Goal: Task Accomplishment & Management: Manage account settings

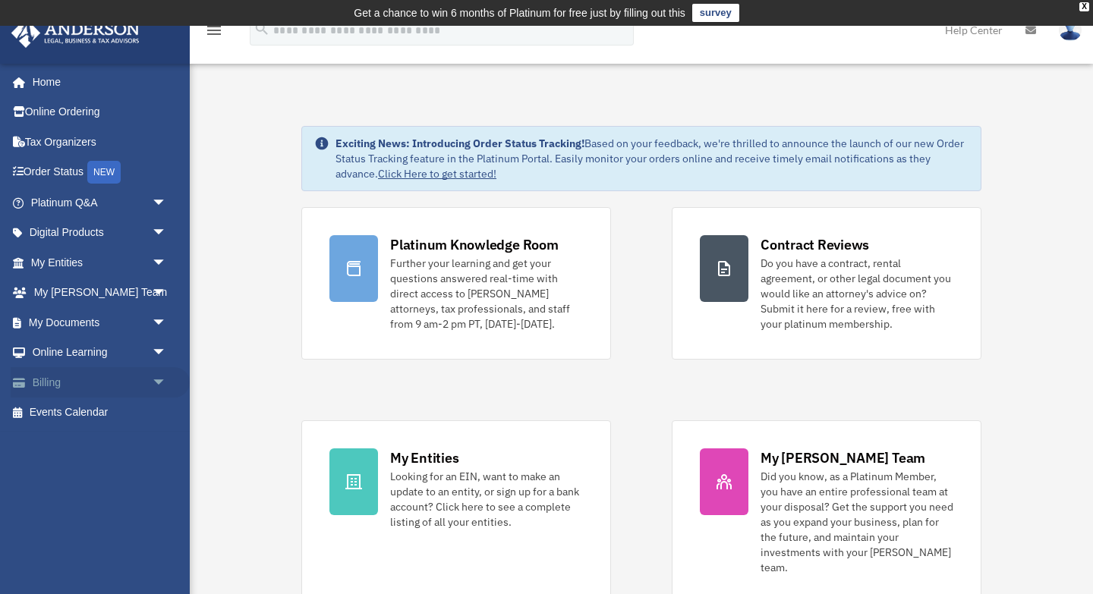
click at [63, 385] on link "Billing arrow_drop_down" at bounding box center [100, 382] width 179 height 30
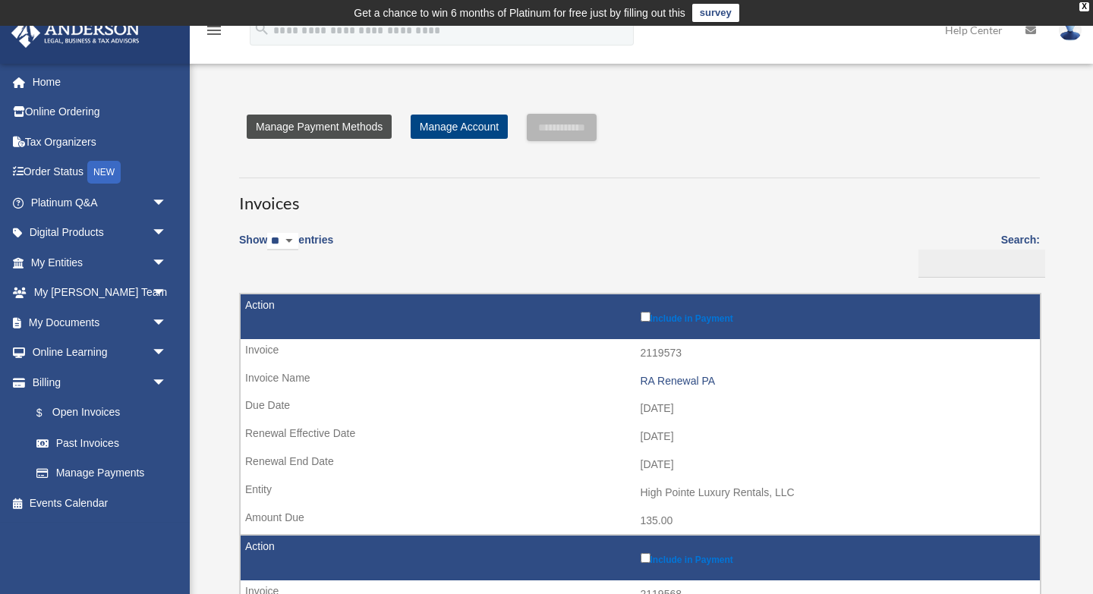
click at [353, 124] on link "Manage Payment Methods" at bounding box center [319, 127] width 145 height 24
click at [322, 131] on link "Manage Payment Methods" at bounding box center [319, 127] width 145 height 24
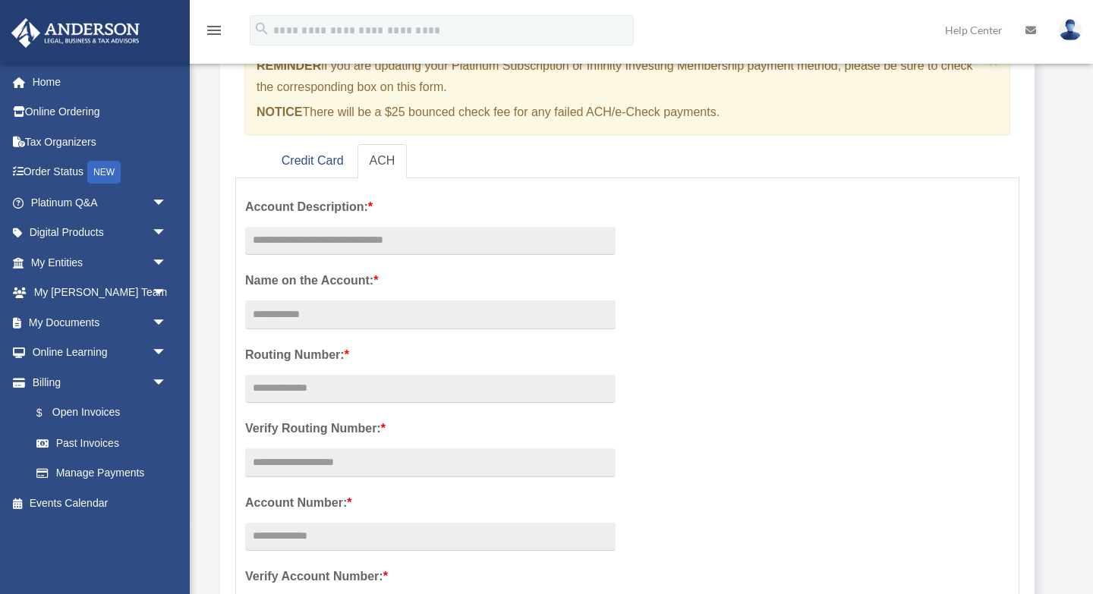
scroll to position [179, 0]
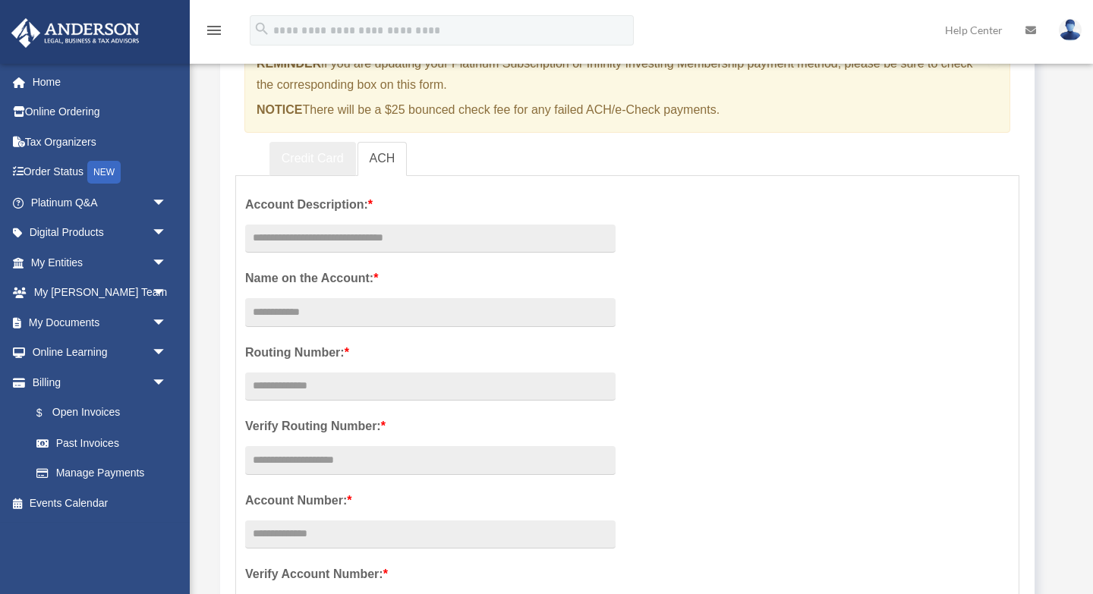
click at [300, 154] on link "Credit Card" at bounding box center [312, 159] width 86 height 34
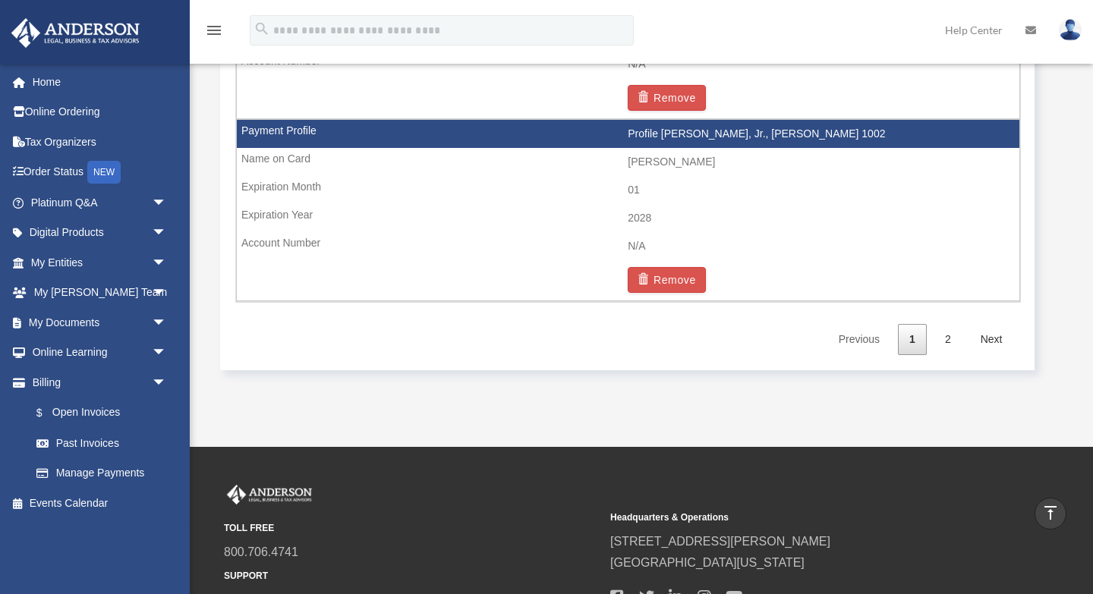
scroll to position [2671, 0]
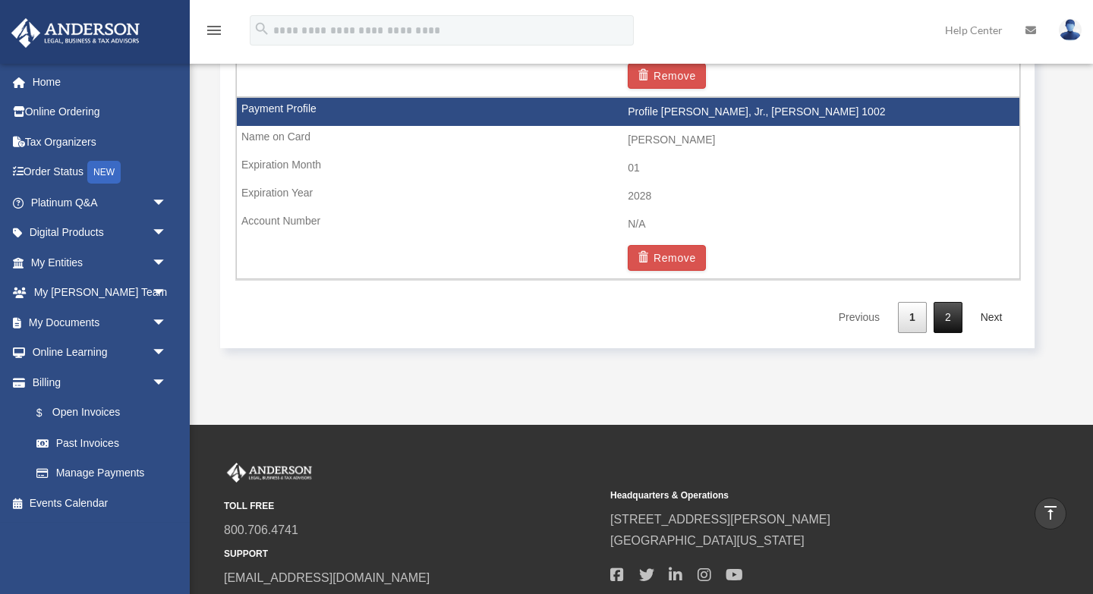
click at [947, 319] on link "2" at bounding box center [947, 317] width 29 height 31
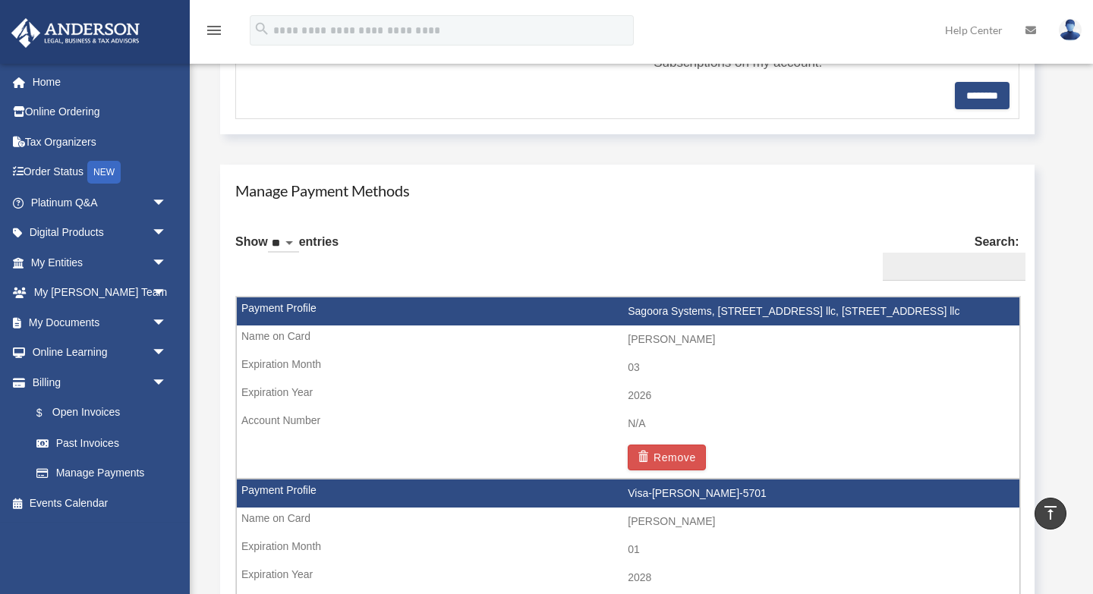
scroll to position [0, 0]
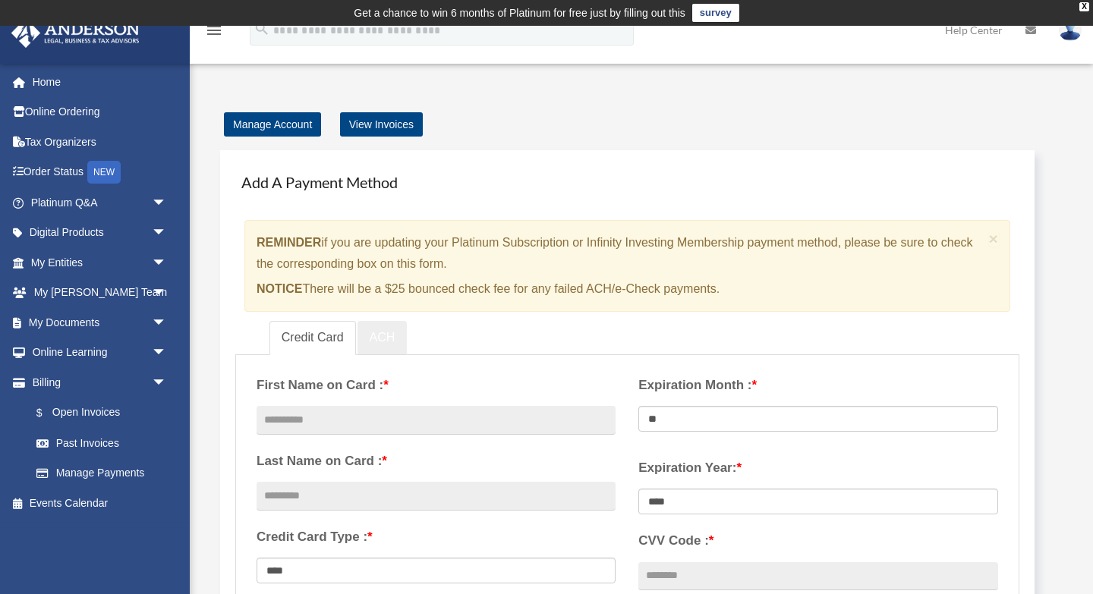
click at [380, 335] on link "ACH" at bounding box center [382, 338] width 50 height 34
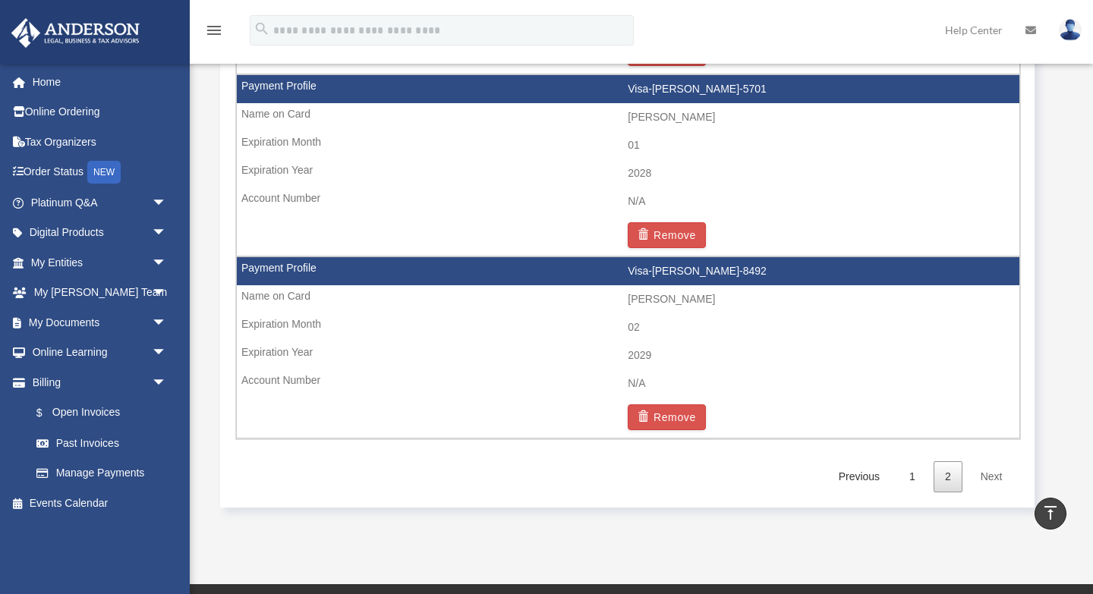
scroll to position [1212, 0]
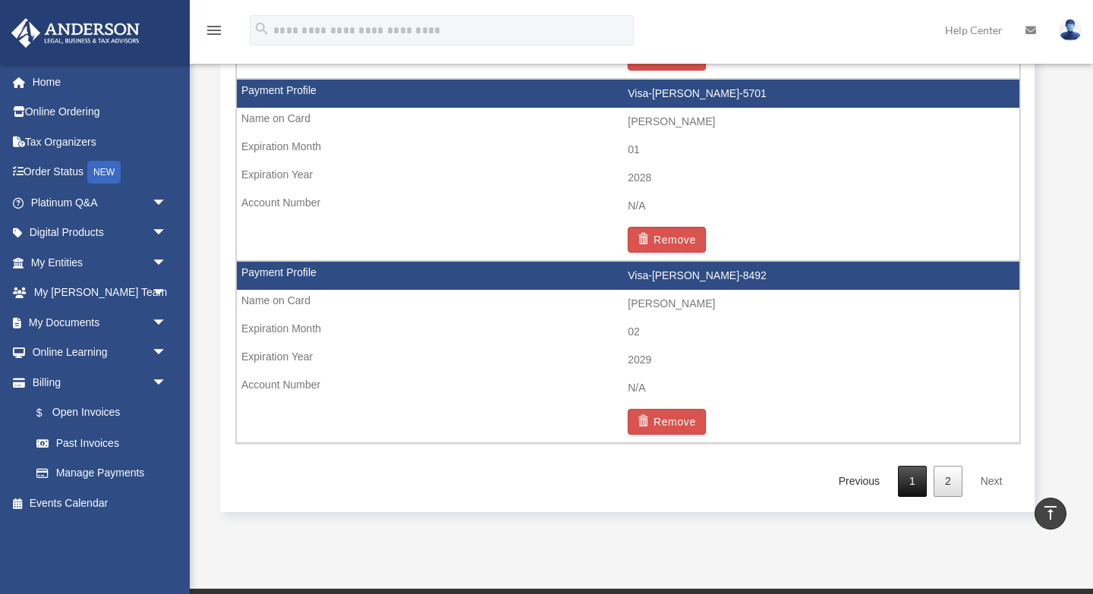
click at [914, 480] on link "1" at bounding box center [912, 481] width 29 height 31
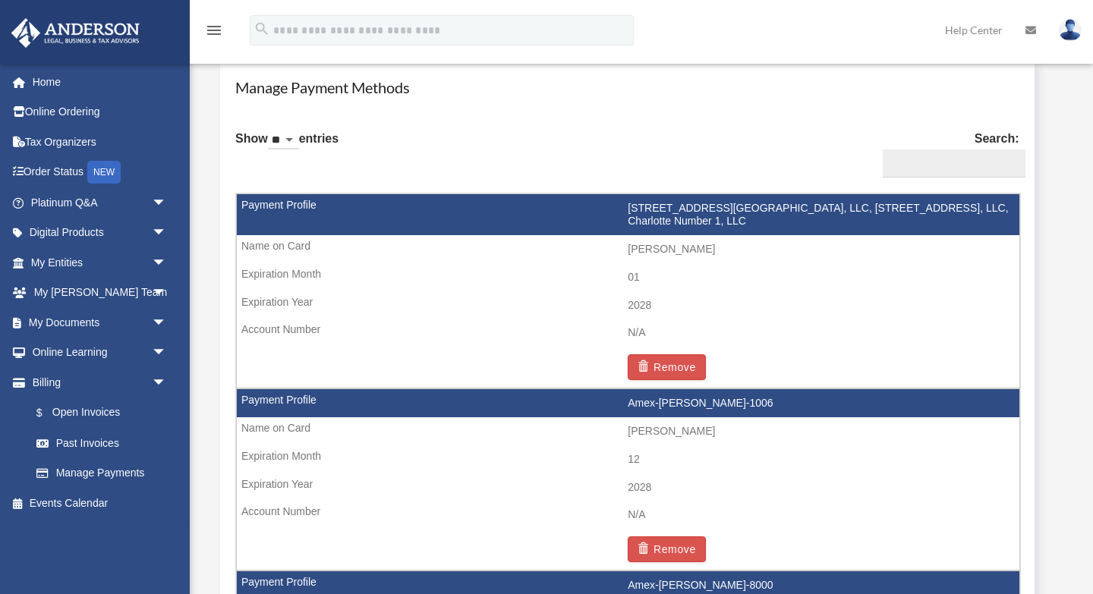
scroll to position [918, 0]
